Goal: Information Seeking & Learning: Learn about a topic

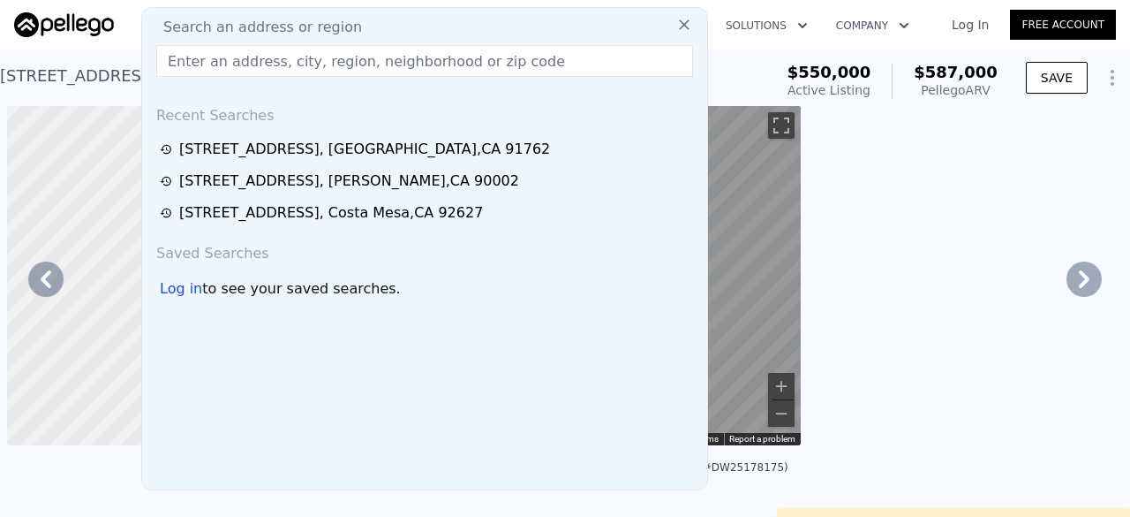
click at [187, 48] on input "text" at bounding box center [424, 61] width 537 height 32
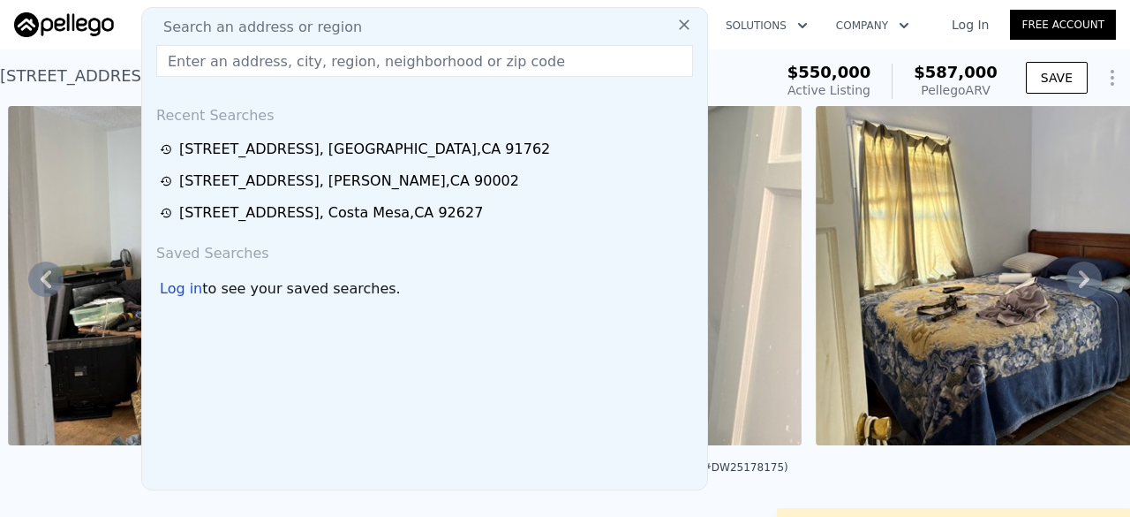
paste input "[STREET_ADDRESS]"
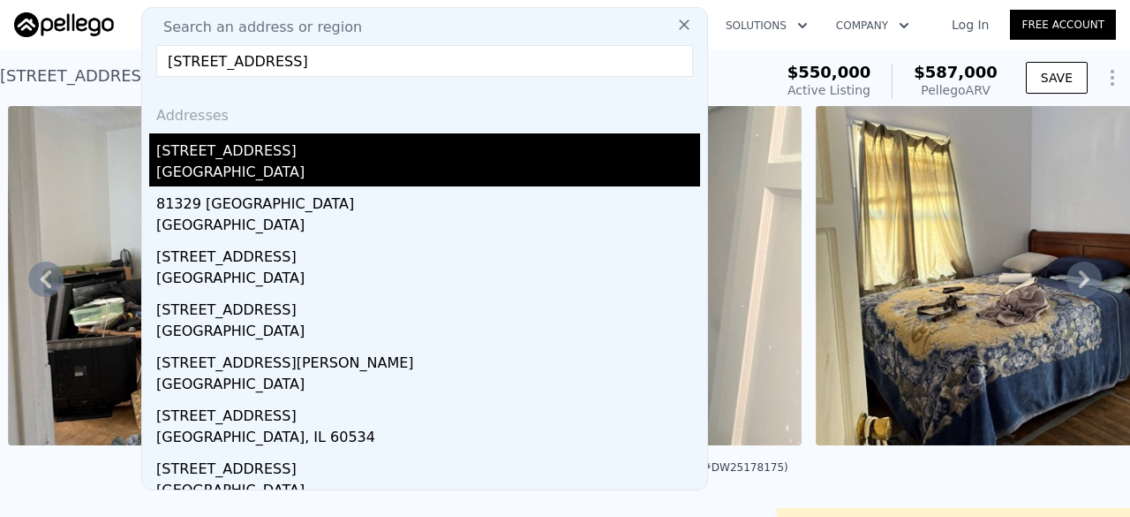
type input "[STREET_ADDRESS]"
click at [246, 142] on div "[STREET_ADDRESS]" at bounding box center [428, 147] width 544 height 28
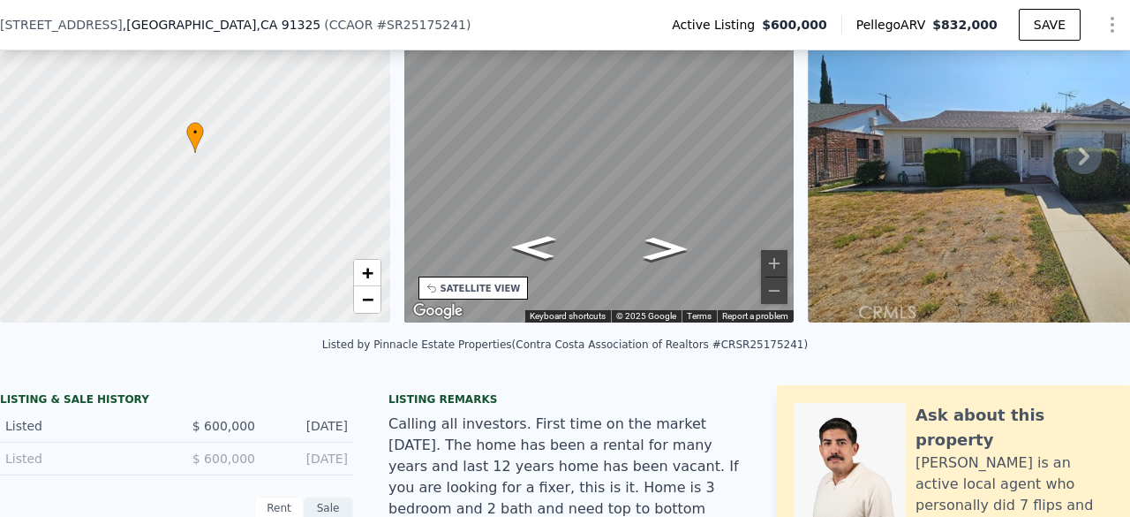
scroll to position [90, 0]
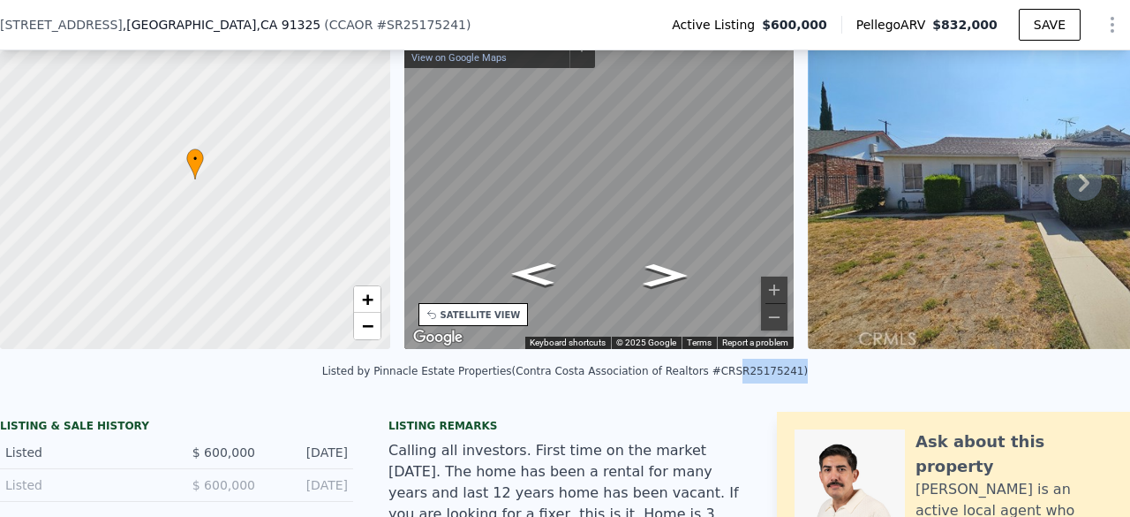
drag, startPoint x: 704, startPoint y: 384, endPoint x: 753, endPoint y: 385, distance: 49.5
click at [753, 377] on div "Listed by Pinnacle Estate Properties (Contra Costa Association of Realtors #CRS…" at bounding box center [565, 371] width 486 height 12
copy div "SR25175241"
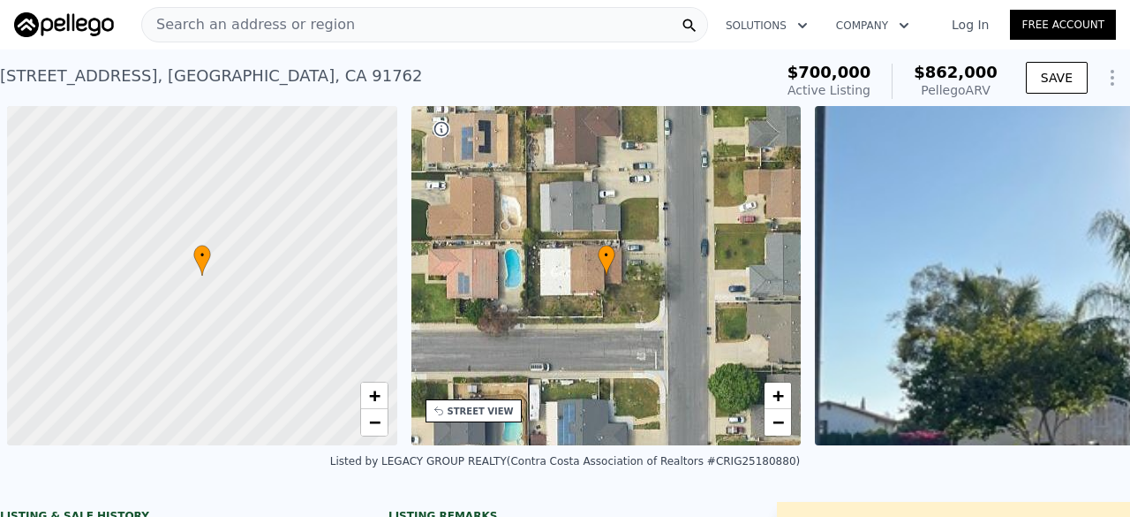
scroll to position [0, 7]
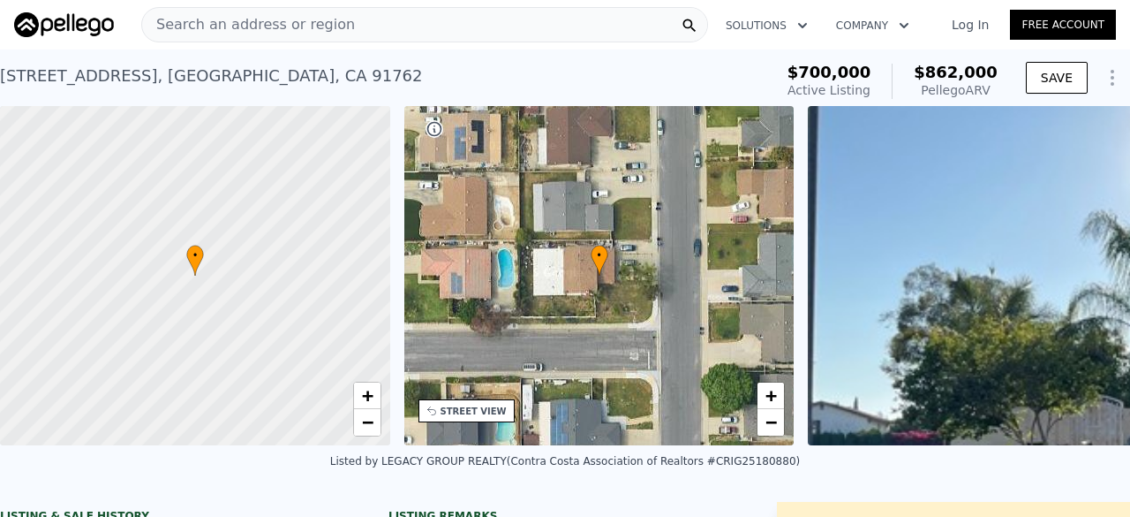
click at [351, 24] on div "Search an address or region" at bounding box center [424, 24] width 567 height 35
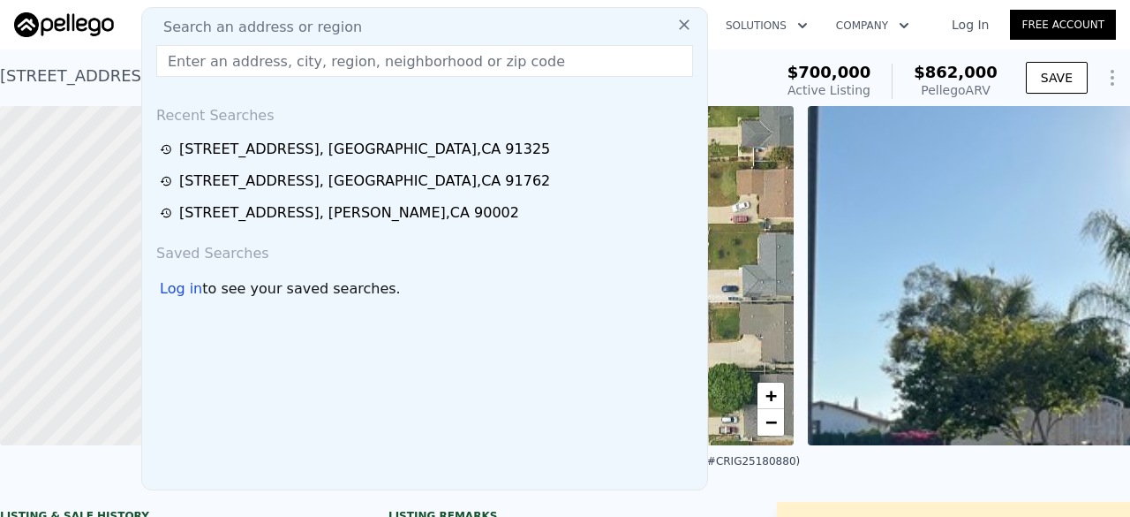
type input "$ 836,000"
type input "$ 37,515"
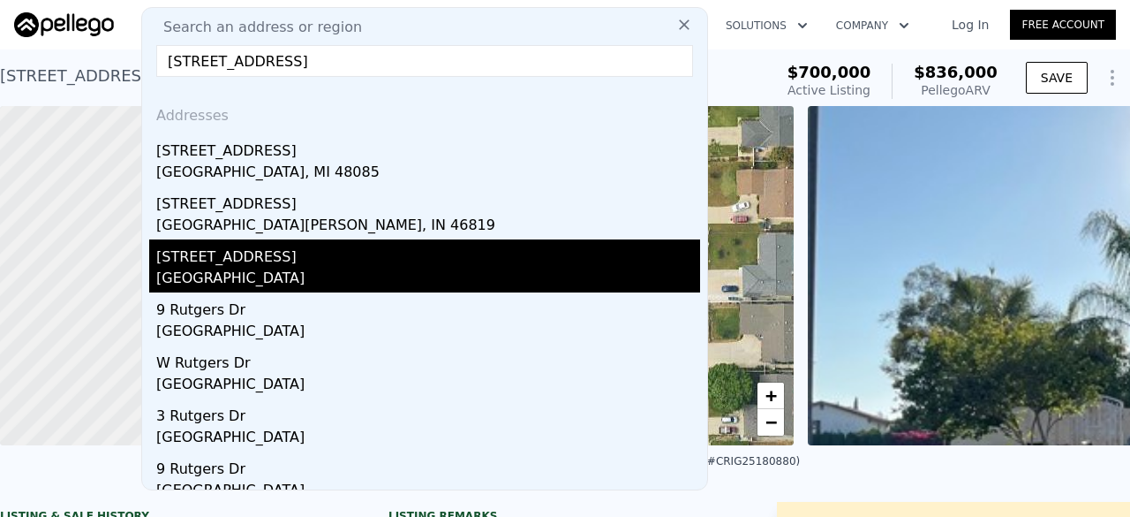
type input "[STREET_ADDRESS]"
click at [239, 278] on div "[GEOGRAPHIC_DATA]" at bounding box center [428, 280] width 544 height 25
type input "4"
type input "8"
type input "0"
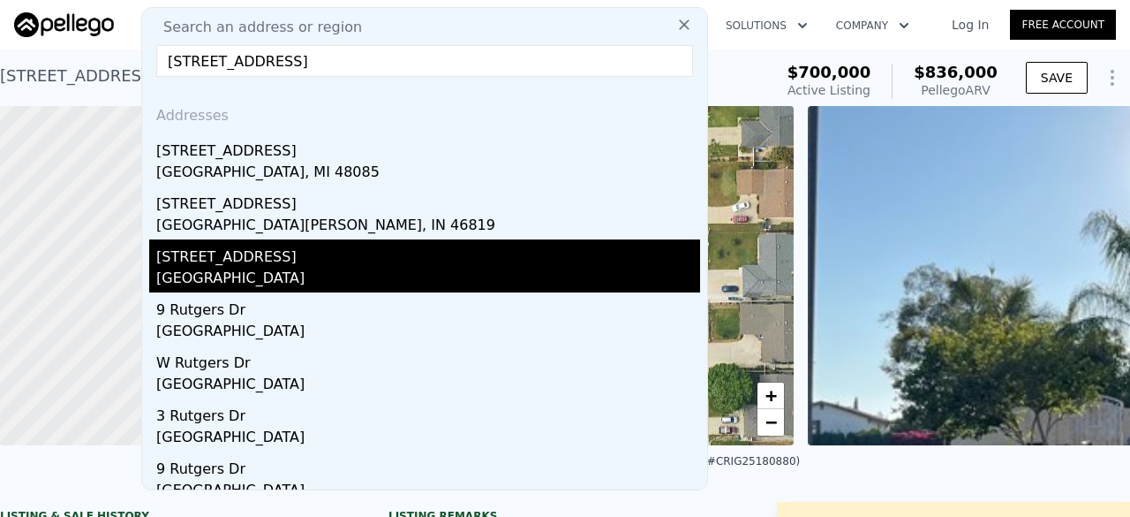
type input "6"
type input "2280"
type input "3100"
type input "6970"
type input "8712"
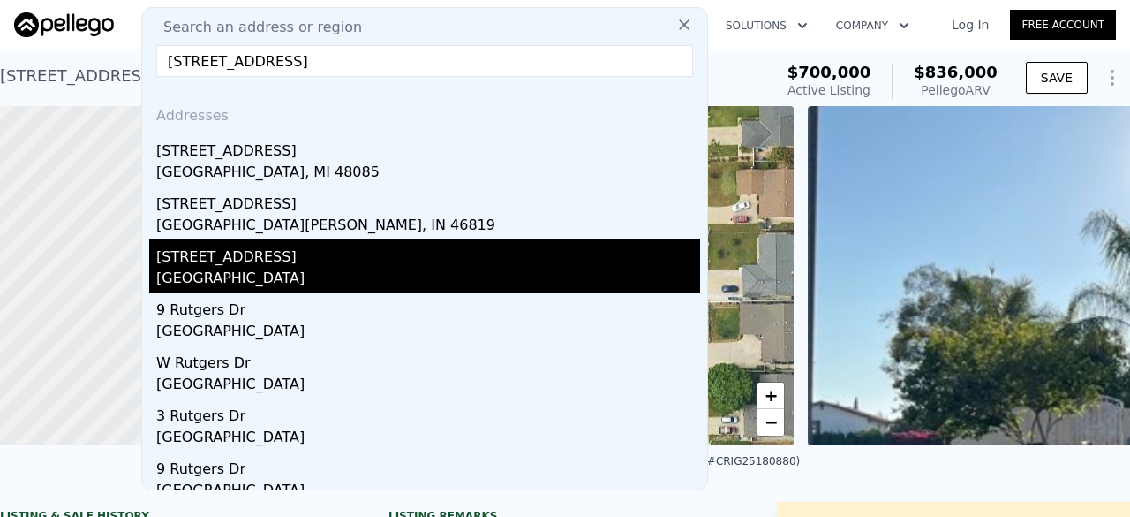
type input "$ 1,511,000"
type input "8"
type input "$ 29,998"
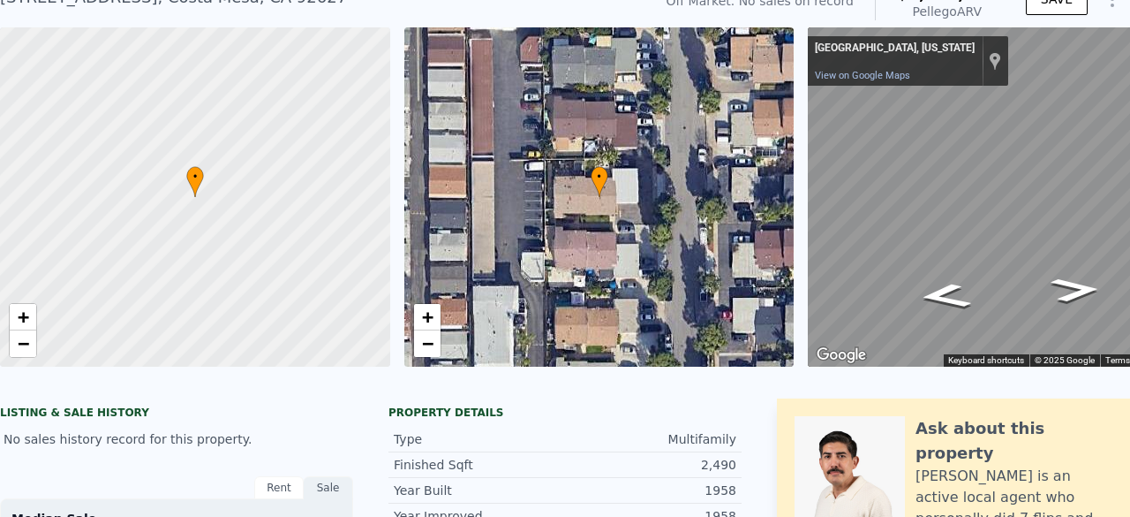
scroll to position [78, 0]
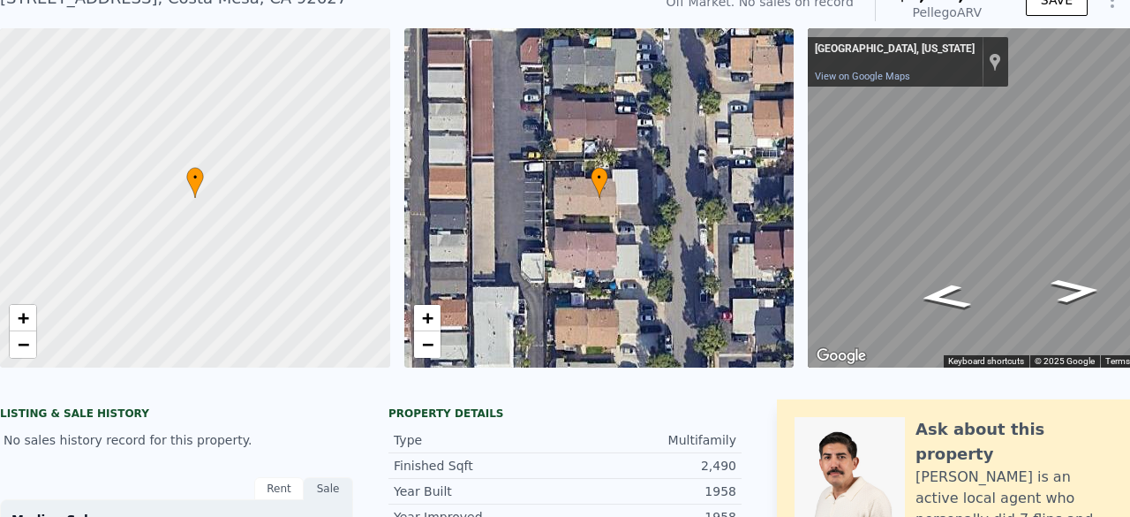
type input "6"
type input "8"
type input "$ 1,514,000"
type input "-$ 96,781"
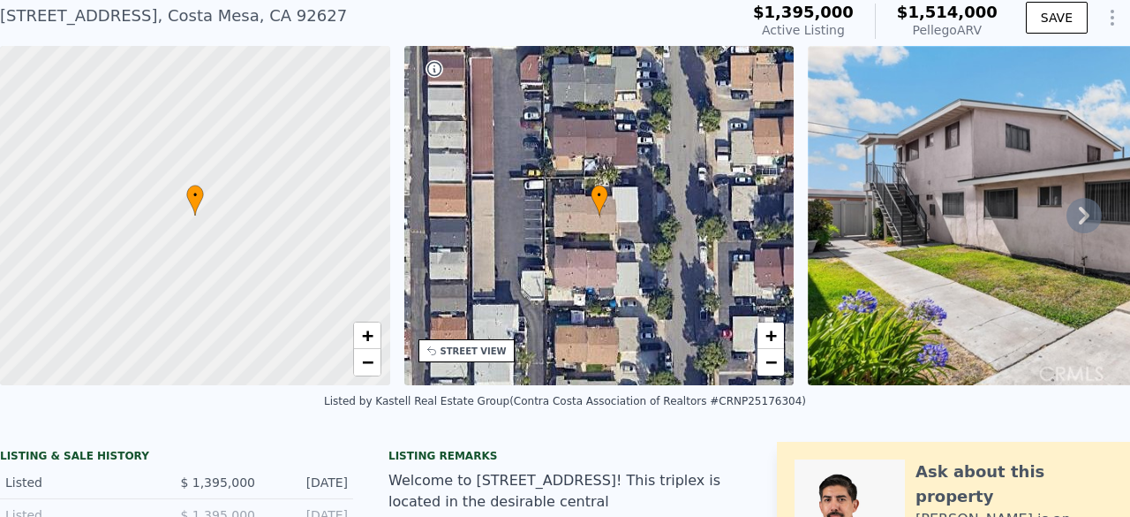
scroll to position [0, 0]
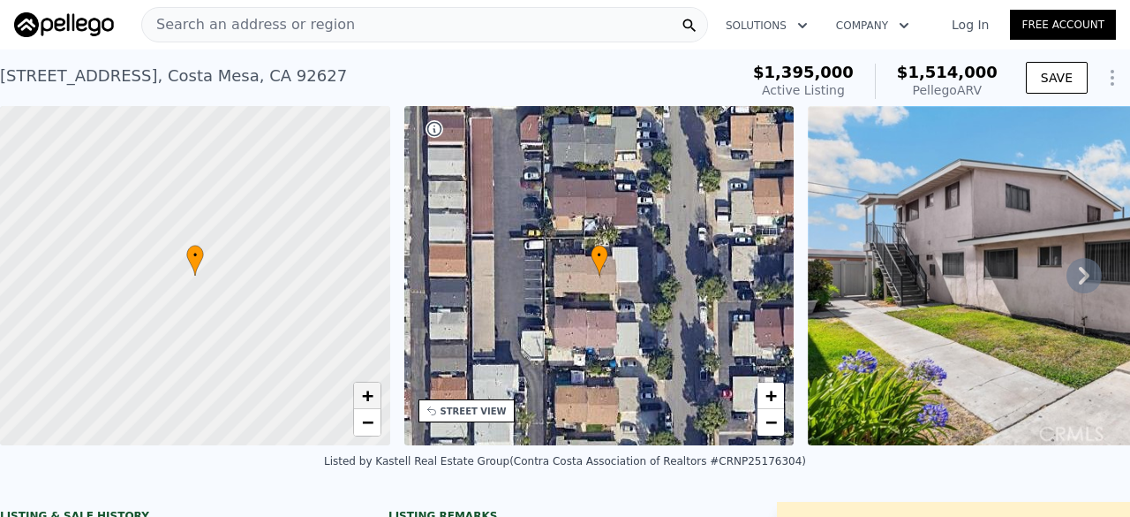
click at [373, 393] on span "+" at bounding box center [366, 395] width 11 height 22
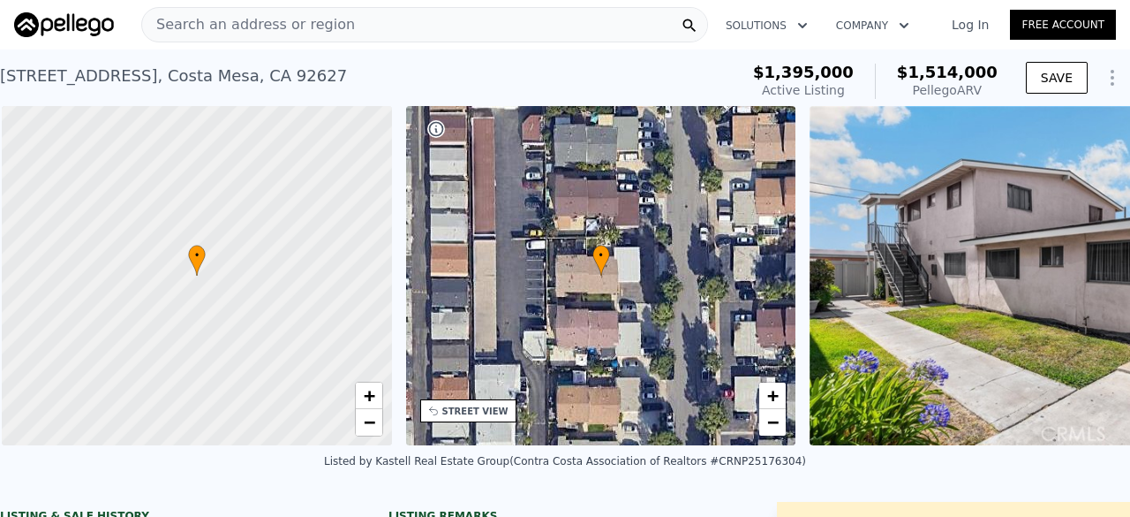
scroll to position [0, 7]
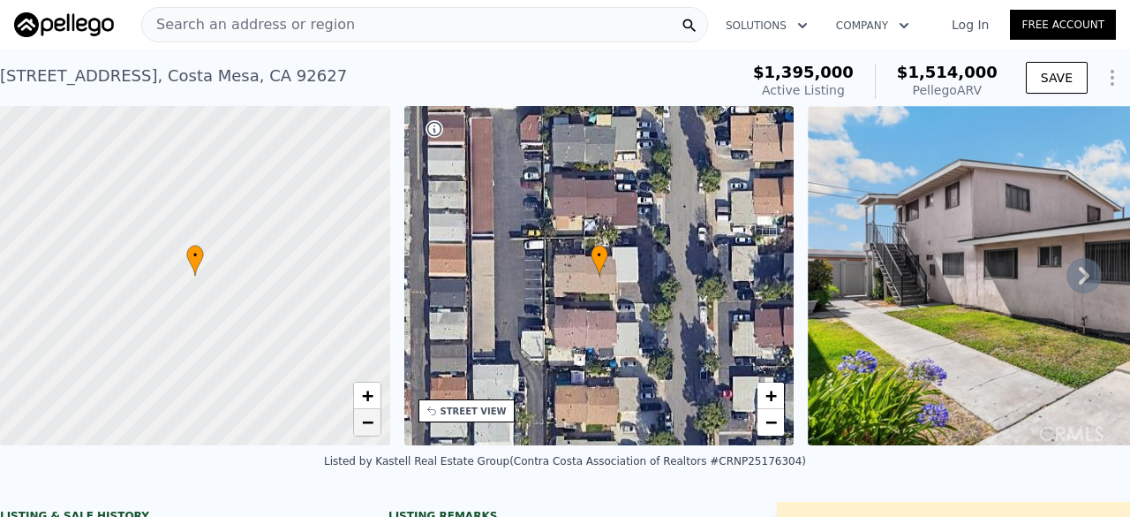
click at [367, 425] on span "−" at bounding box center [366, 422] width 11 height 22
click at [377, 400] on link "+" at bounding box center [367, 395] width 26 height 26
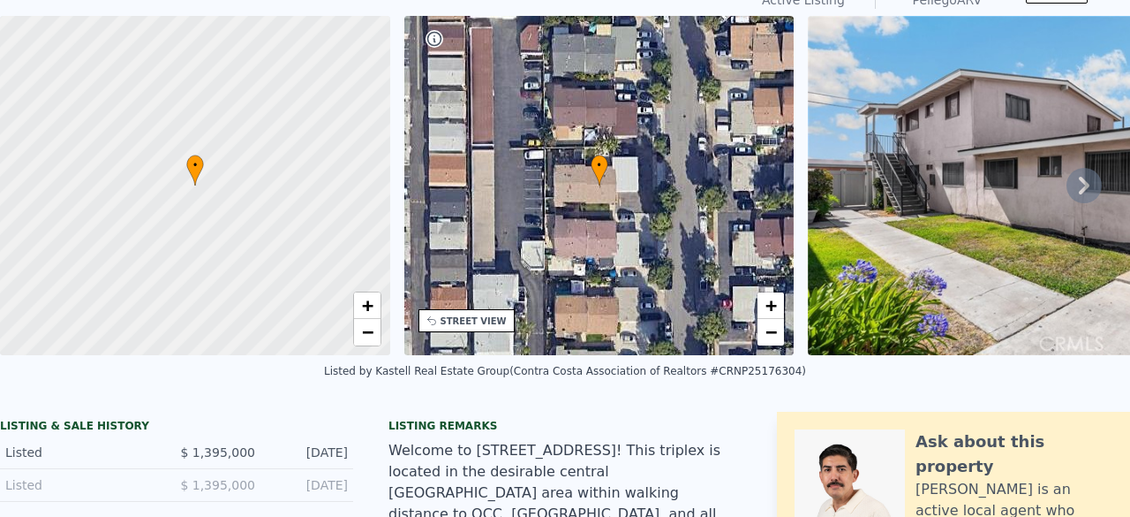
scroll to position [0, 0]
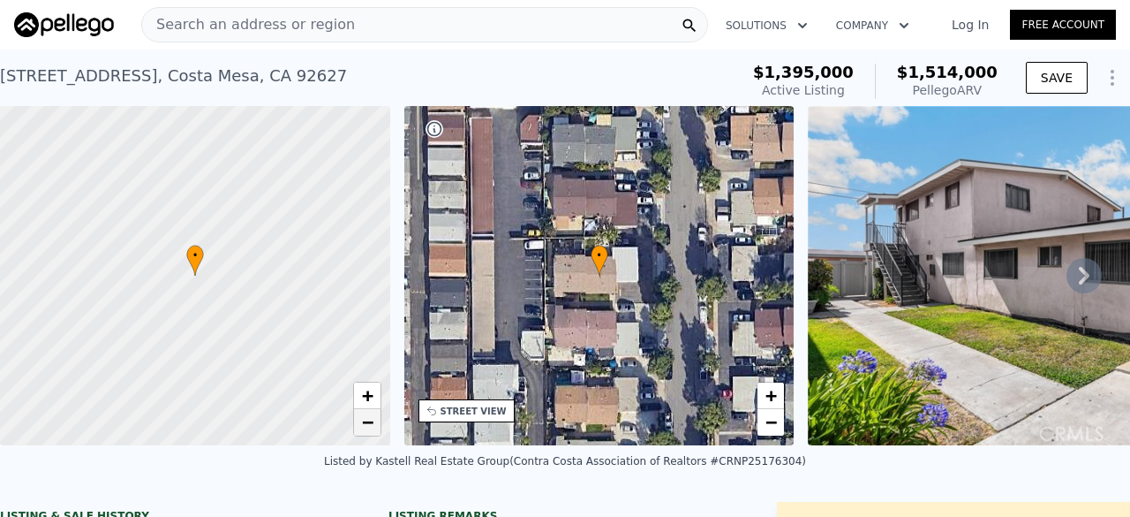
click at [373, 433] on link "−" at bounding box center [367, 422] width 26 height 26
click at [361, 393] on span "+" at bounding box center [366, 395] width 11 height 22
drag, startPoint x: 181, startPoint y: 308, endPoint x: 141, endPoint y: 261, distance: 61.4
click at [141, 261] on div at bounding box center [195, 275] width 468 height 407
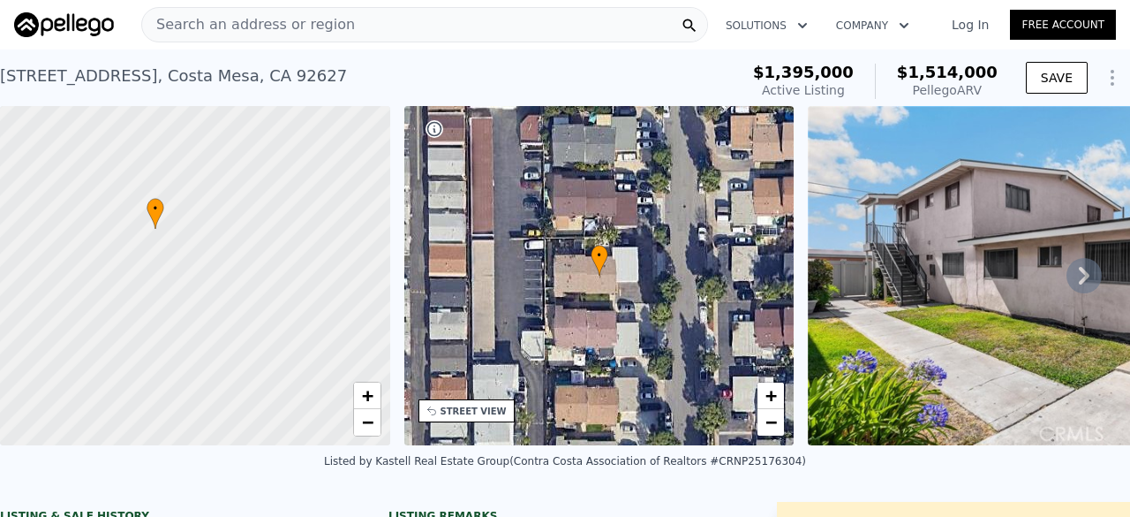
click at [265, 219] on div at bounding box center [195, 275] width 468 height 407
click at [362, 427] on span "−" at bounding box center [366, 422] width 11 height 22
drag, startPoint x: 266, startPoint y: 343, endPoint x: 213, endPoint y: 470, distance: 137.7
